Goal: Information Seeking & Learning: Learn about a topic

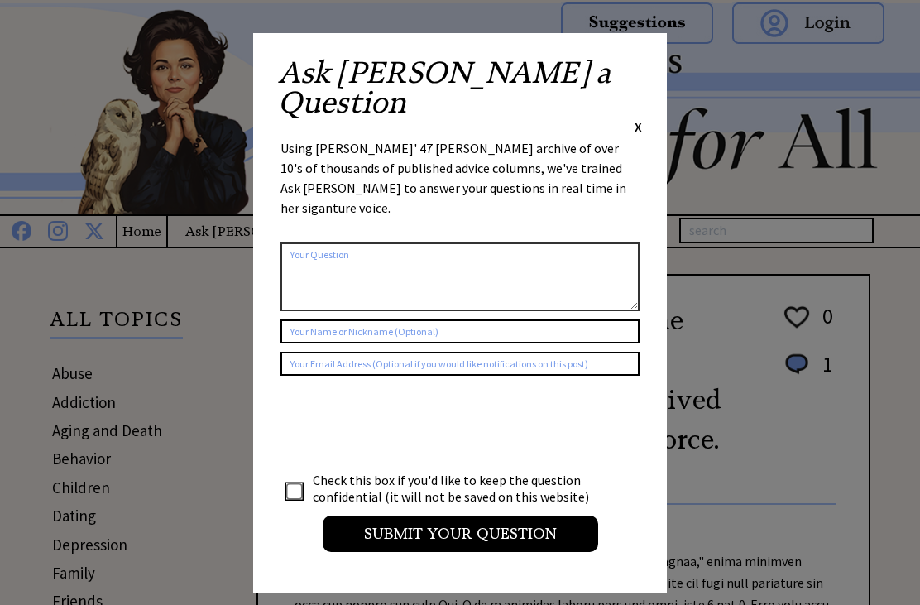
click at [639, 118] on span "X" at bounding box center [638, 126] width 7 height 17
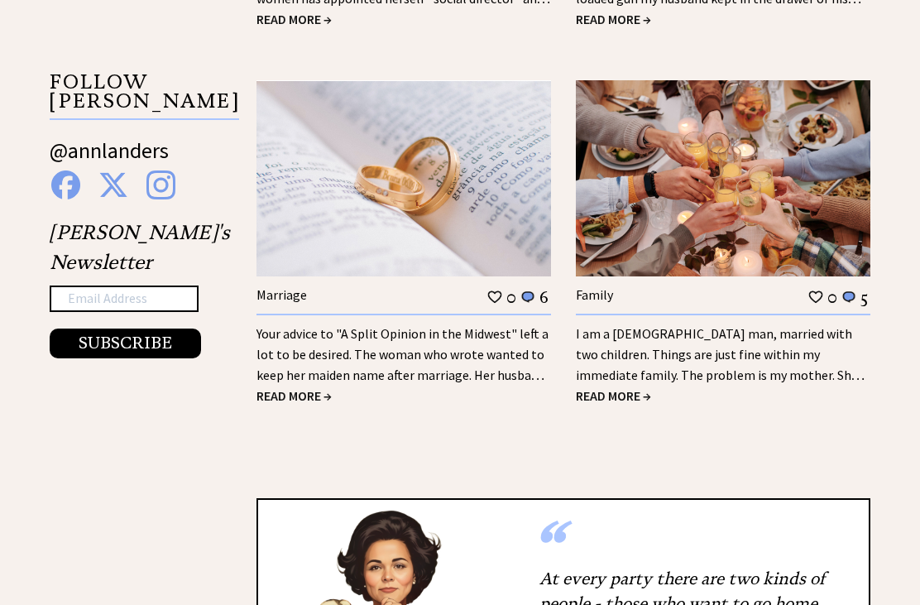
scroll to position [2679, 0]
click at [307, 337] on link "Your advice to "A Split Opinion in the Midwest" left a lot to be desired. The w…" at bounding box center [403, 364] width 292 height 79
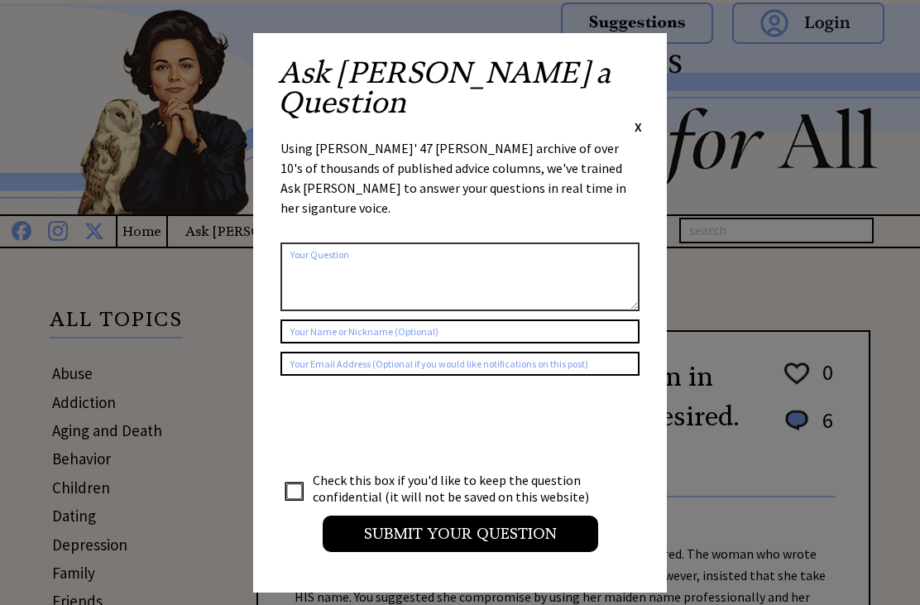
click at [637, 118] on span "X" at bounding box center [638, 126] width 7 height 17
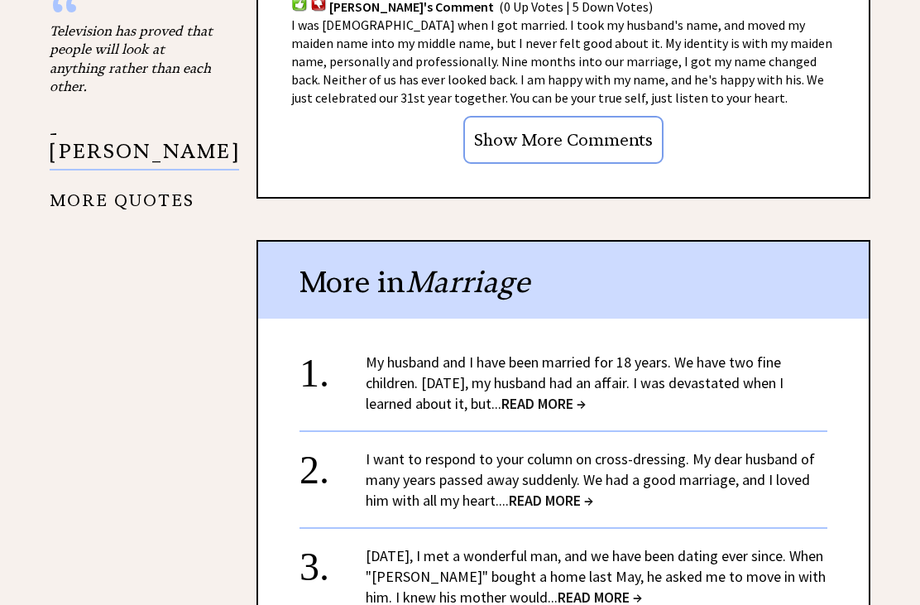
scroll to position [2110, 0]
click at [540, 491] on span "READ MORE →" at bounding box center [551, 500] width 84 height 19
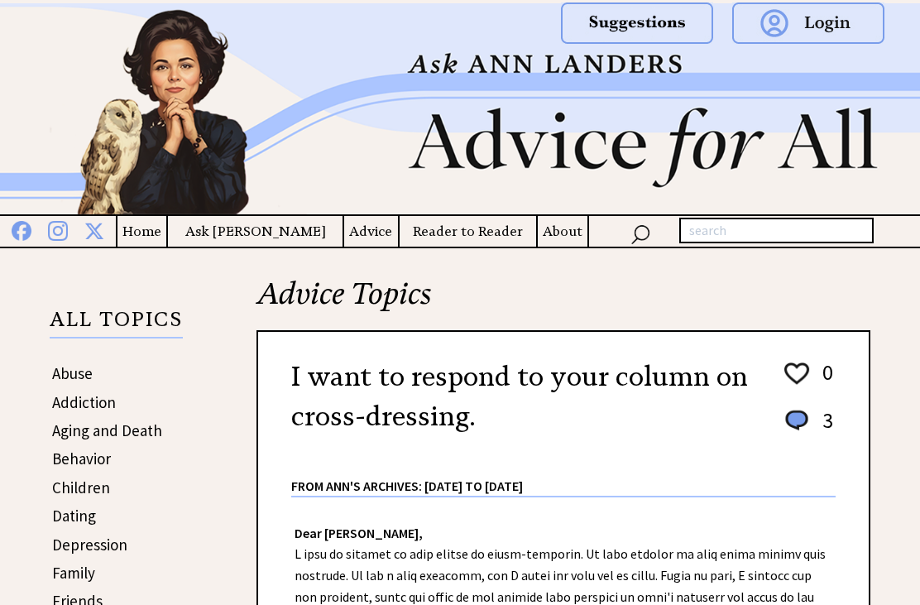
click at [359, 238] on h4 "Advice" at bounding box center [371, 231] width 54 height 21
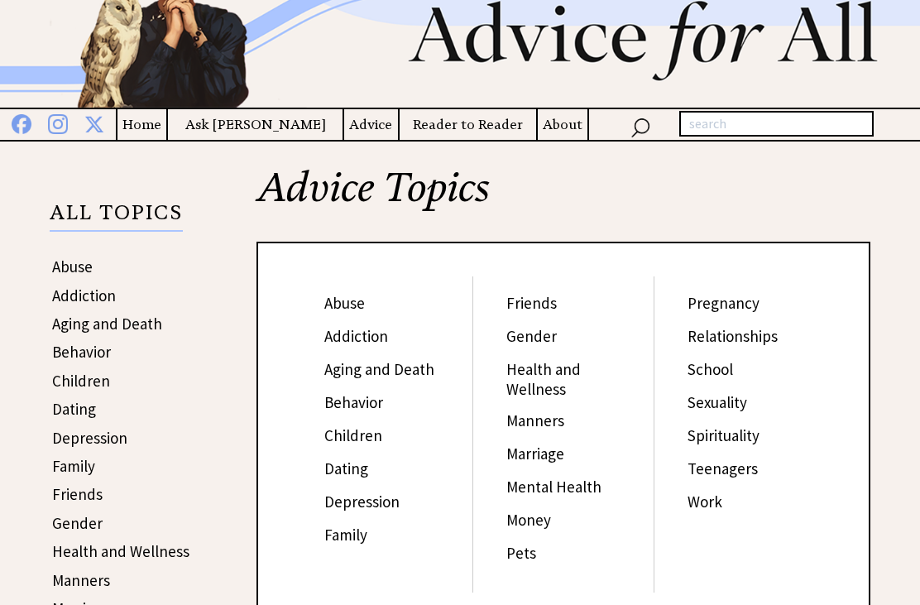
scroll to position [107, 0]
click at [348, 543] on link "Family" at bounding box center [345, 535] width 43 height 20
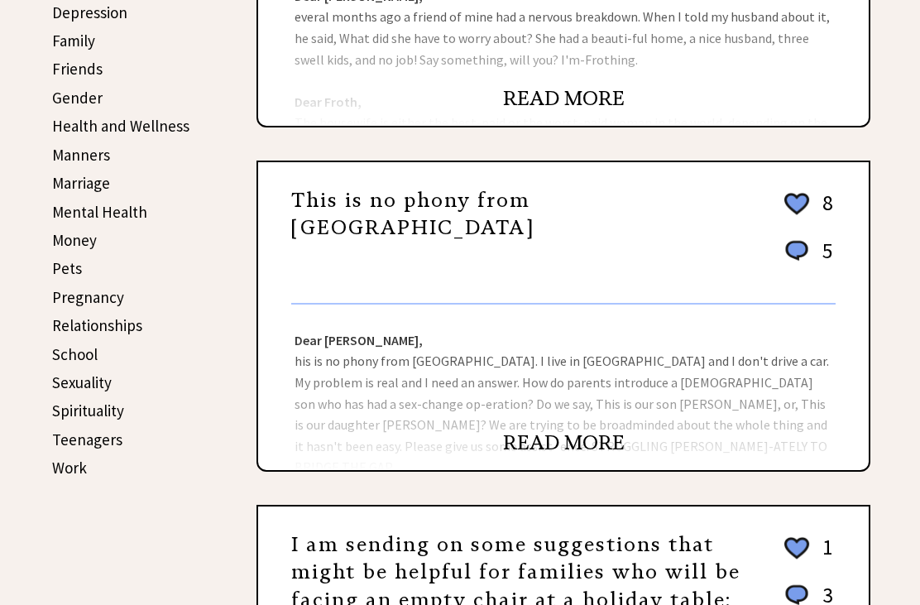
scroll to position [544, 0]
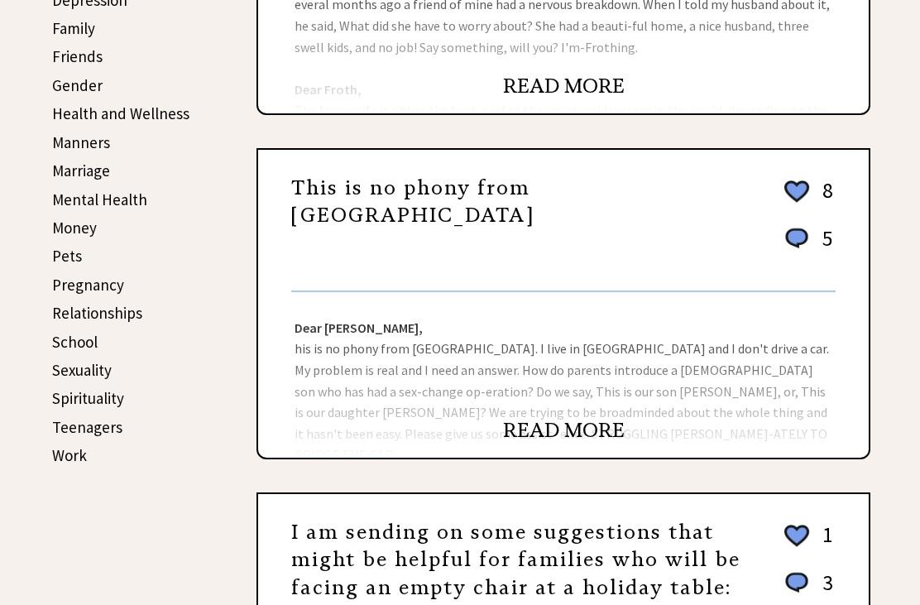
click at [554, 379] on div "Dear Ann Landers, his is no phony from Yale. I live in Hartford and I don't dri…" at bounding box center [563, 376] width 611 height 166
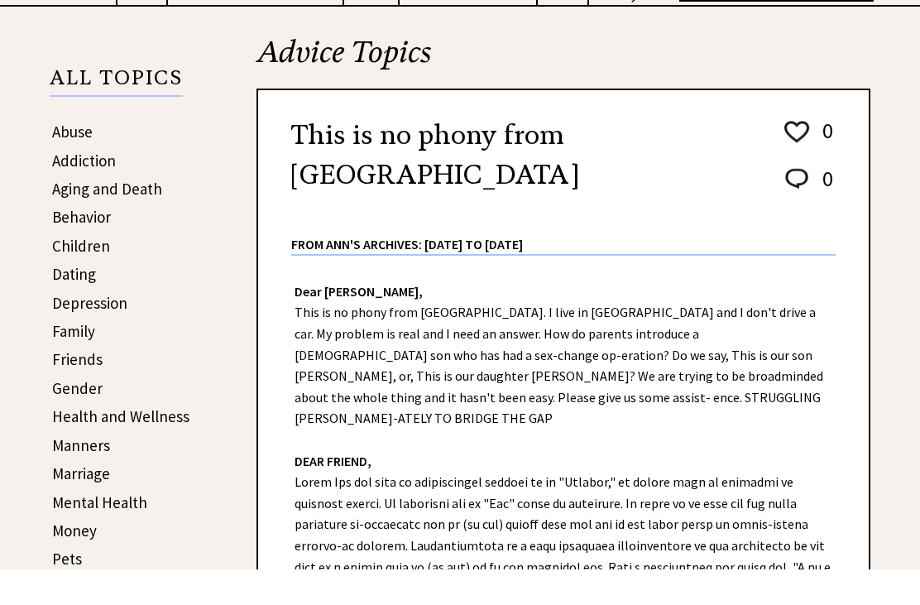
scroll to position [242, 0]
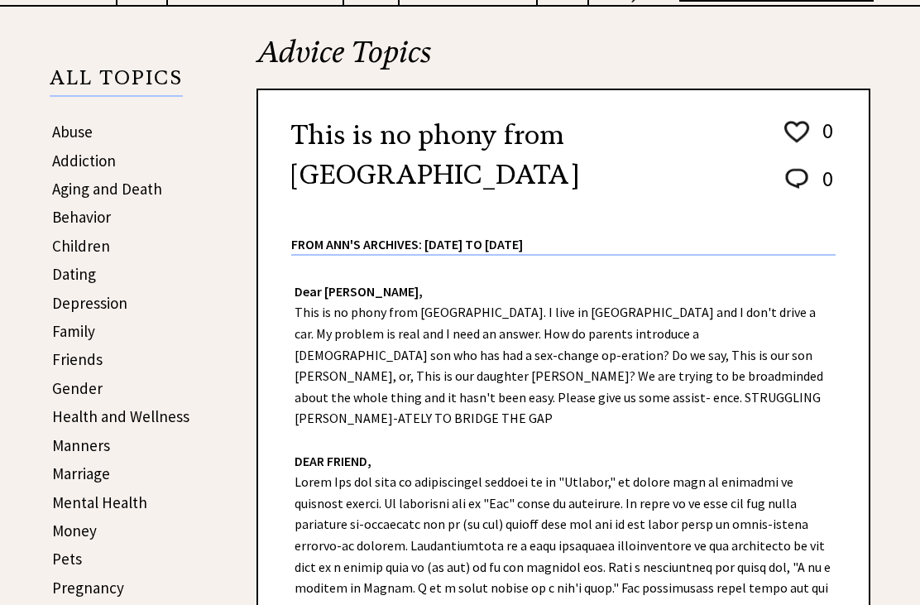
click at [80, 533] on link "Money" at bounding box center [74, 531] width 45 height 20
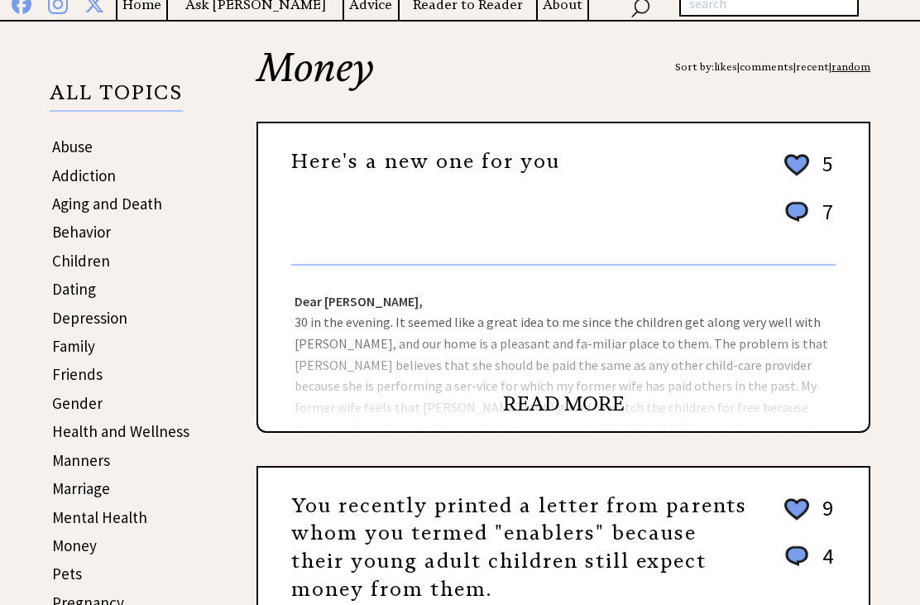
scroll to position [227, 0]
click at [562, 411] on link "READ MORE" at bounding box center [564, 403] width 122 height 25
